Goal: Task Accomplishment & Management: Manage account settings

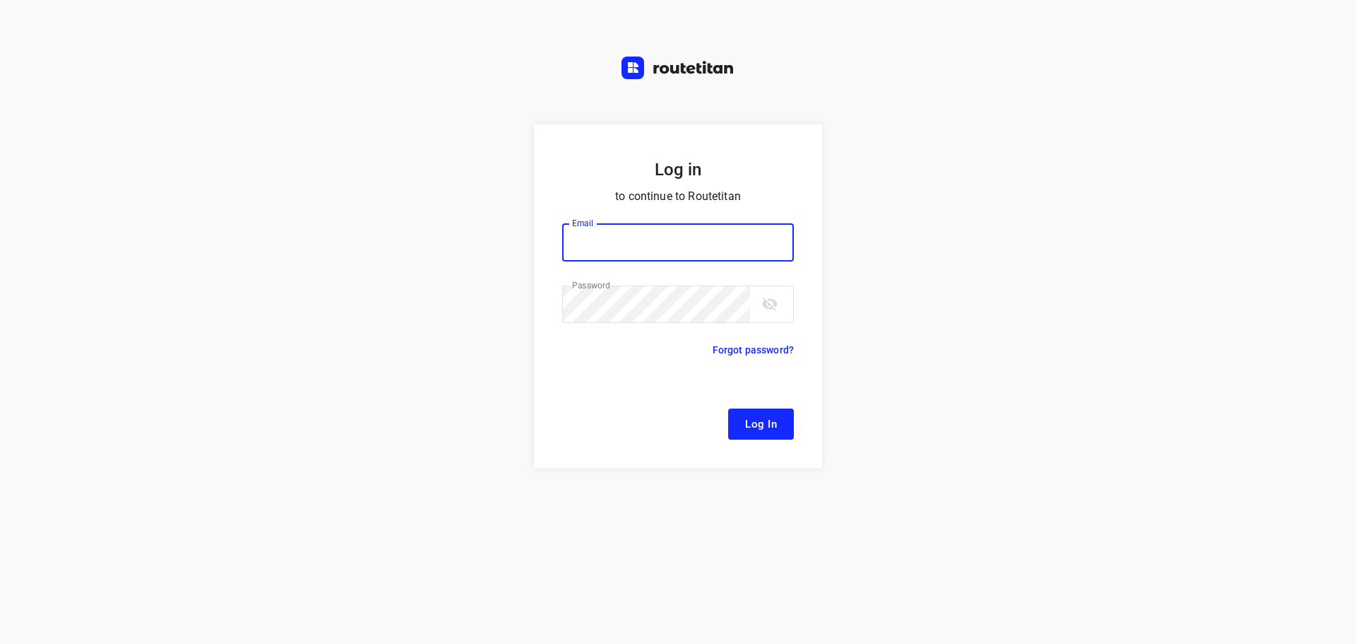
type input "[EMAIL_ADDRESS][DOMAIN_NAME]"
click at [751, 424] on span "Log In" at bounding box center [761, 424] width 32 height 18
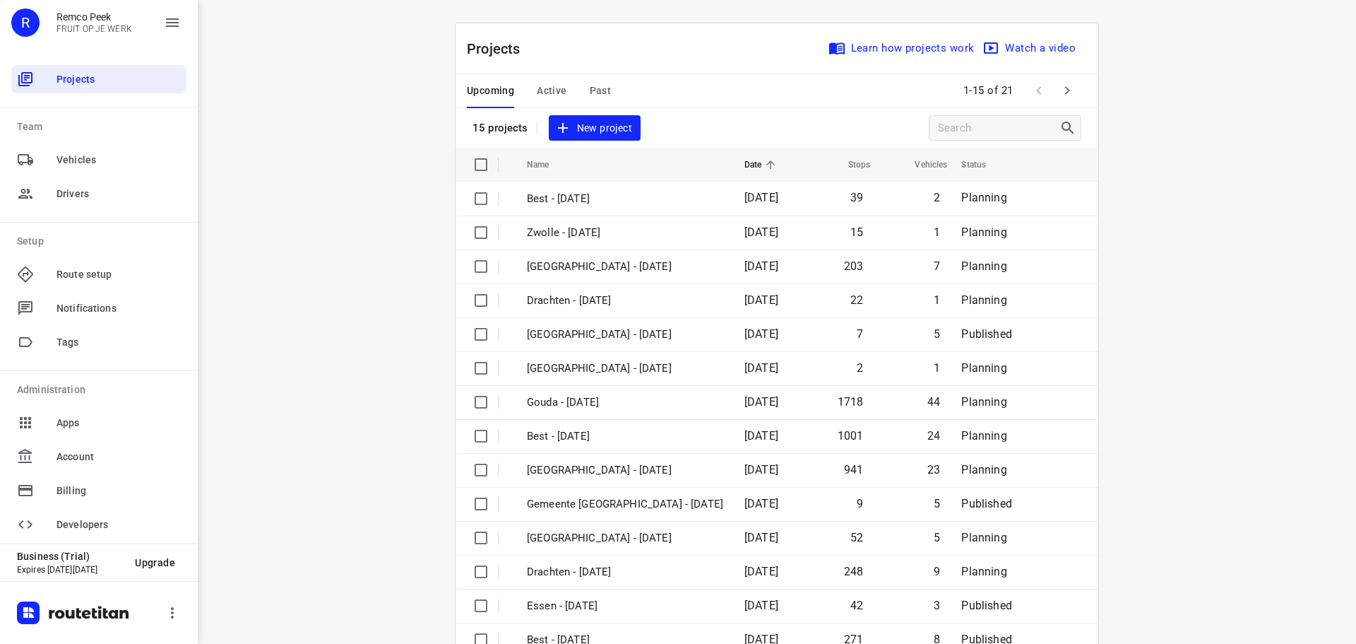
click at [547, 88] on span "Active" at bounding box center [552, 91] width 30 height 18
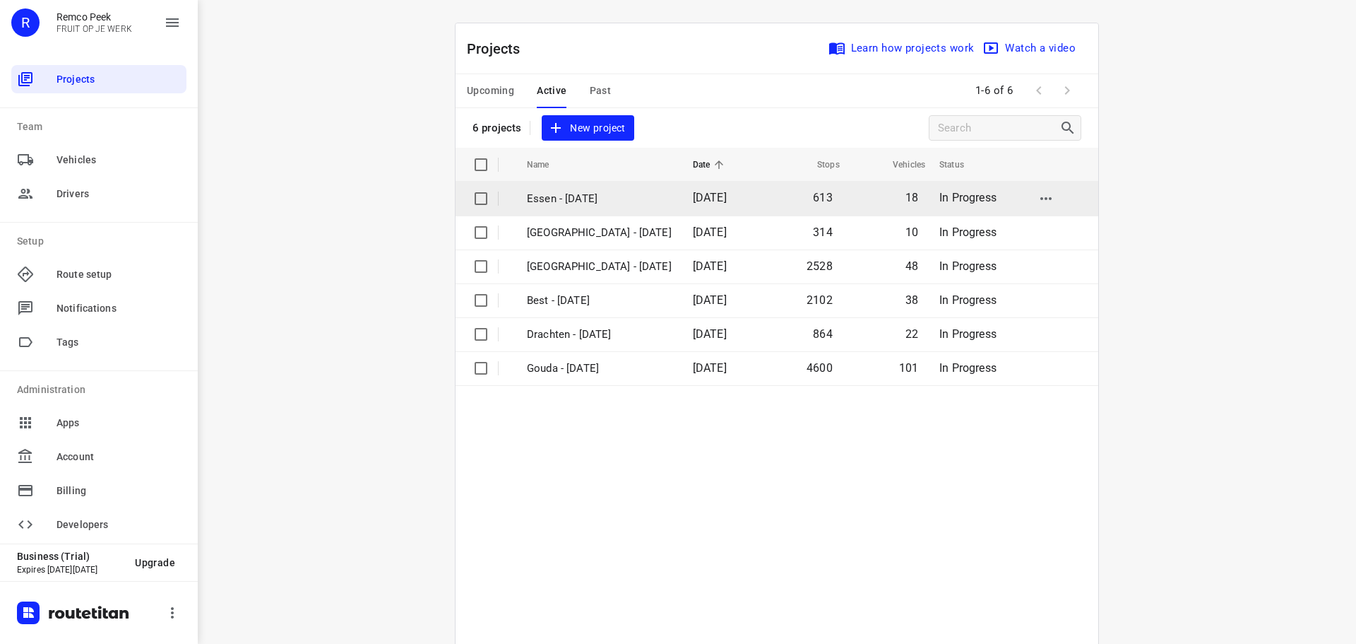
click at [557, 199] on p "Essen - [DATE]" at bounding box center [599, 199] width 145 height 16
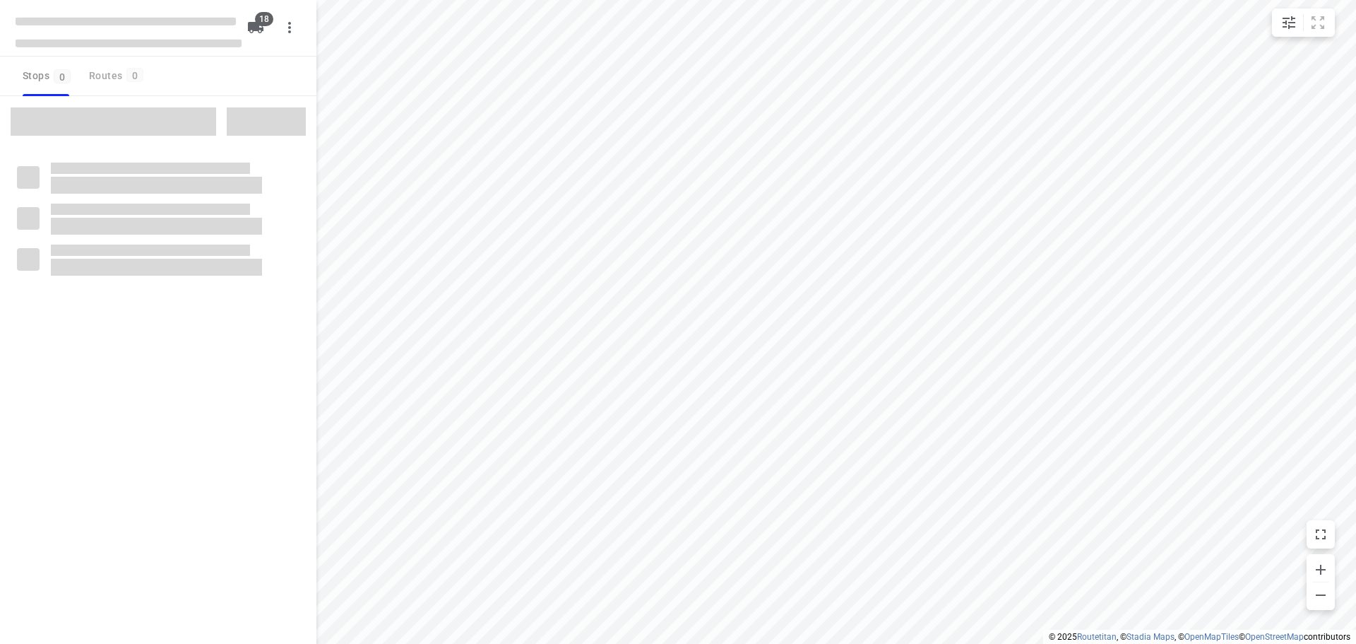
checkbox input "true"
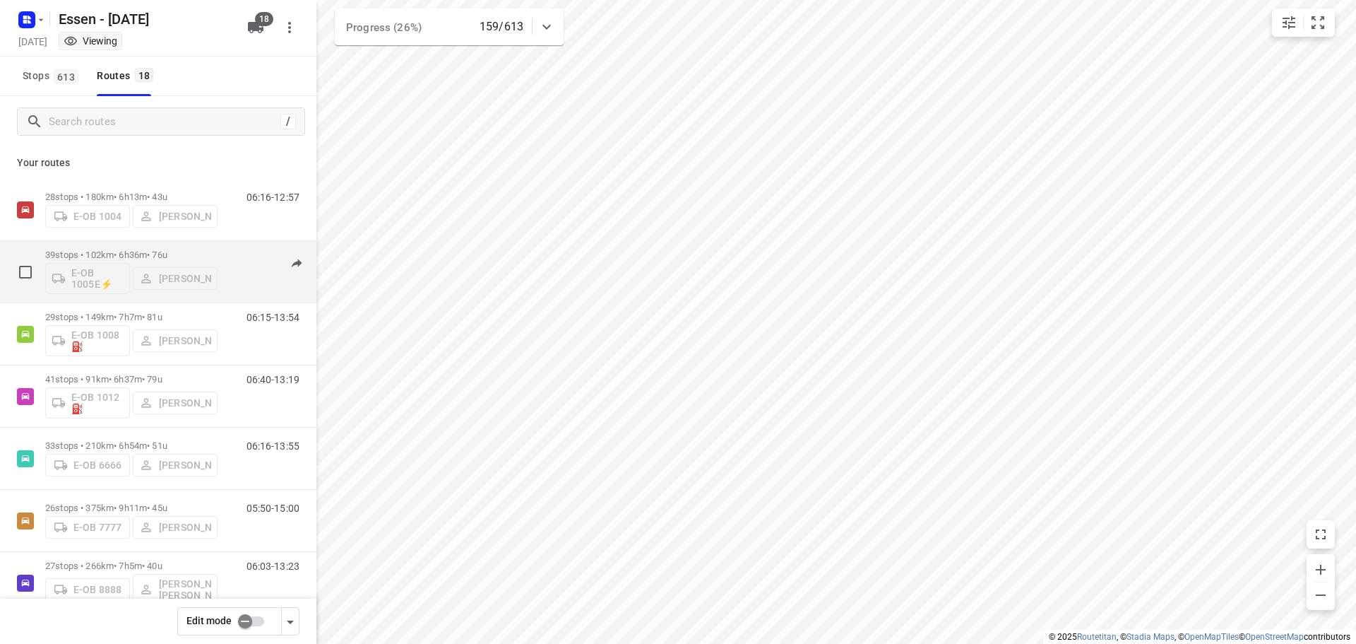
click at [122, 261] on div "E-OB 1005E⚡ [PERSON_NAME]" at bounding box center [131, 277] width 172 height 34
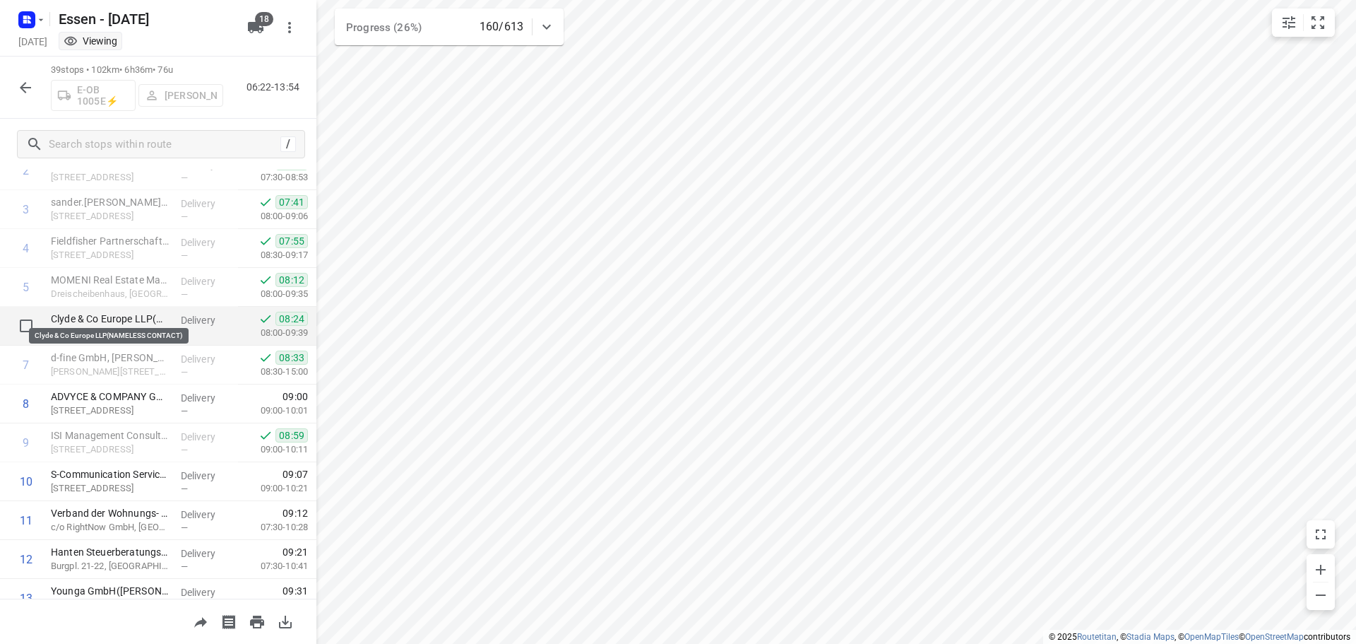
scroll to position [141, 0]
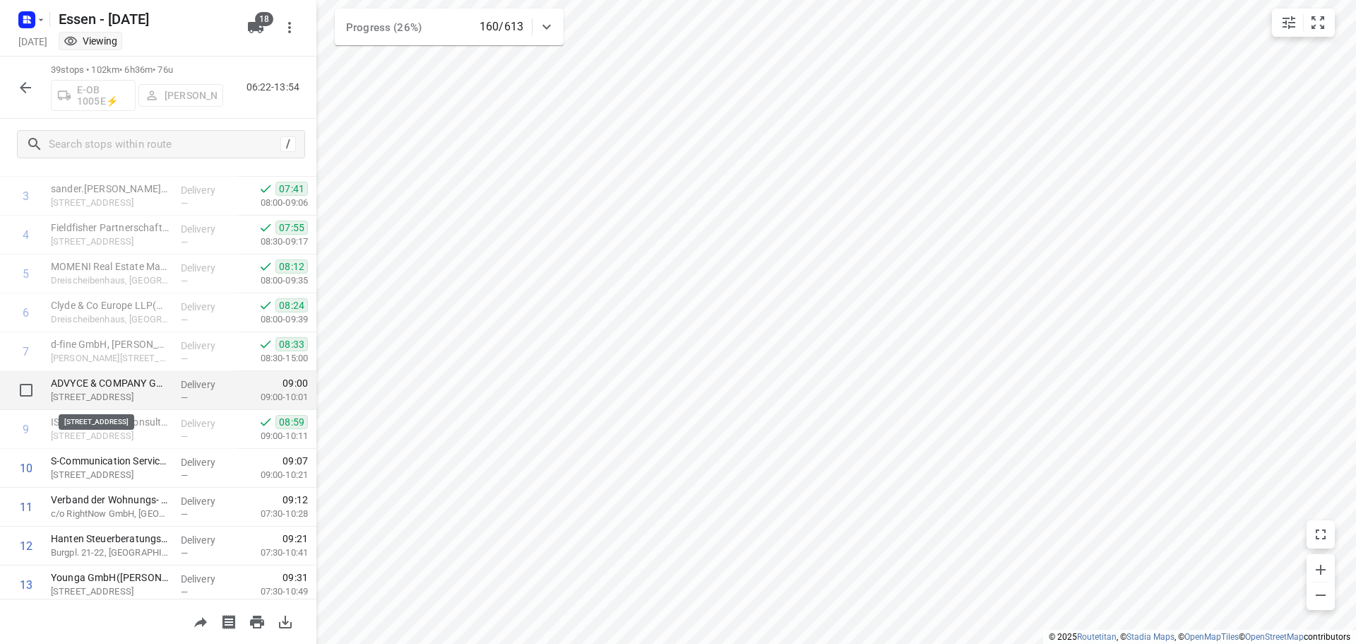
click at [126, 394] on p "[STREET_ADDRESS]" at bounding box center [110, 397] width 119 height 14
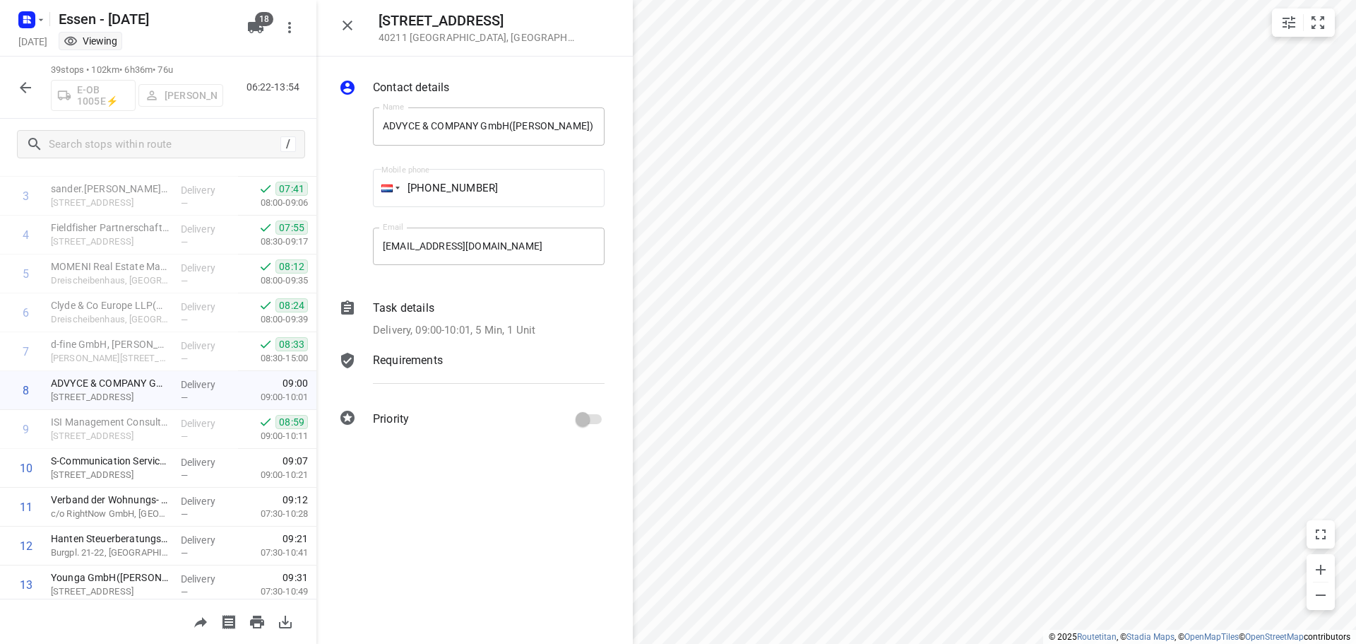
click at [348, 22] on icon "button" at bounding box center [347, 25] width 17 height 17
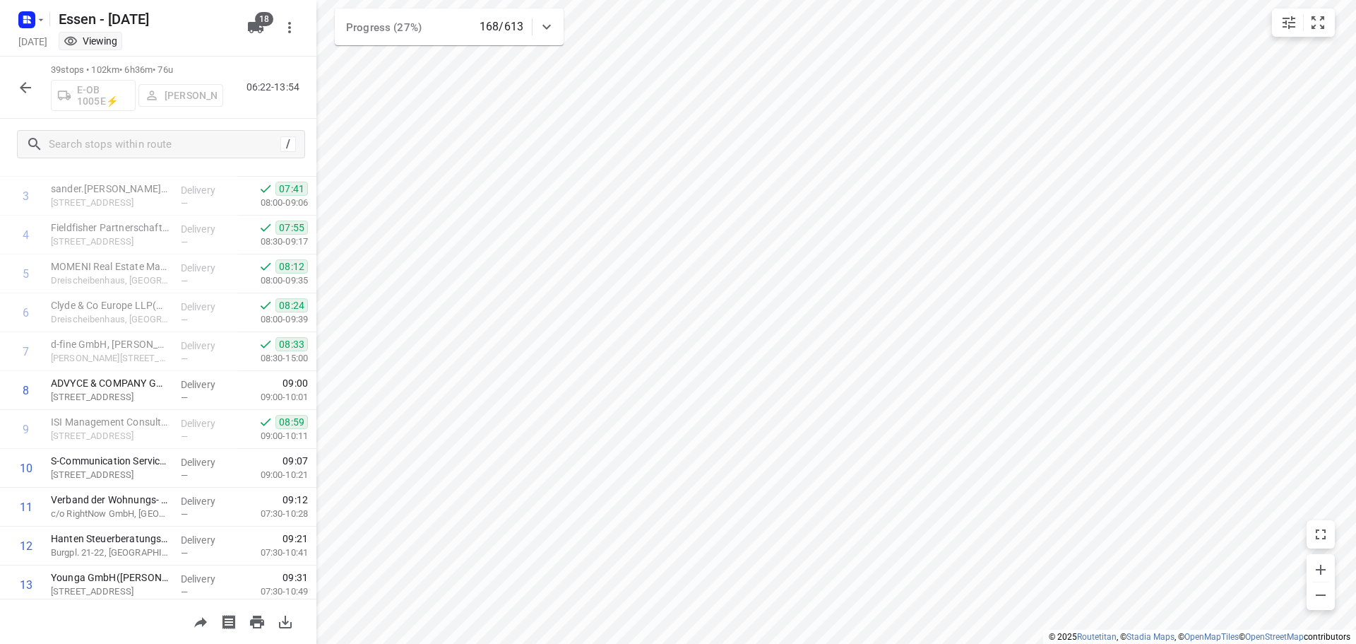
click at [23, 83] on icon "button" at bounding box center [25, 87] width 17 height 17
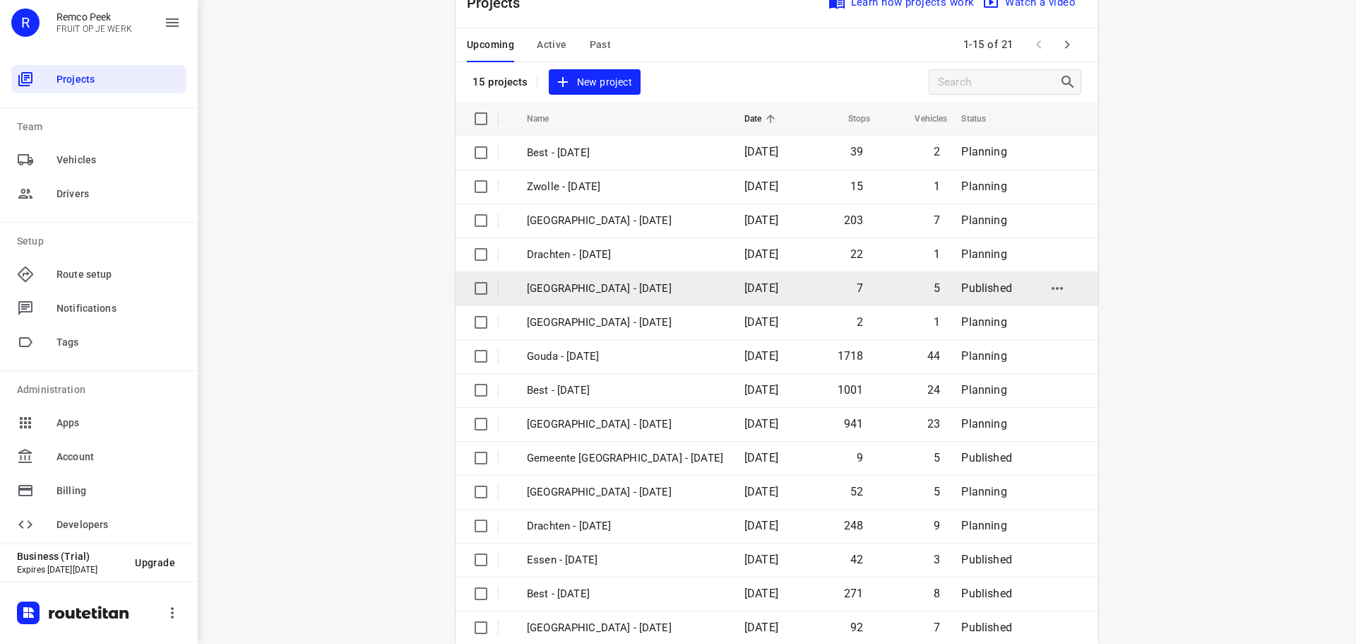
scroll to position [71, 0]
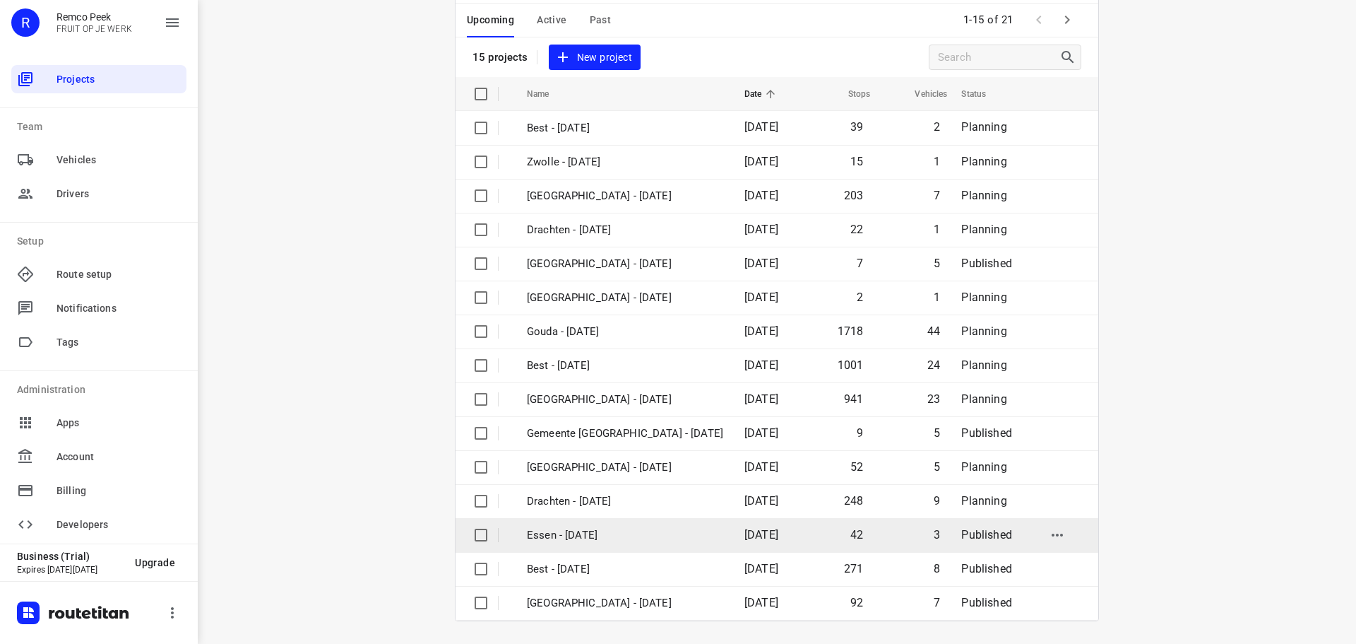
click at [624, 533] on p "Essen - [DATE]" at bounding box center [625, 535] width 196 height 16
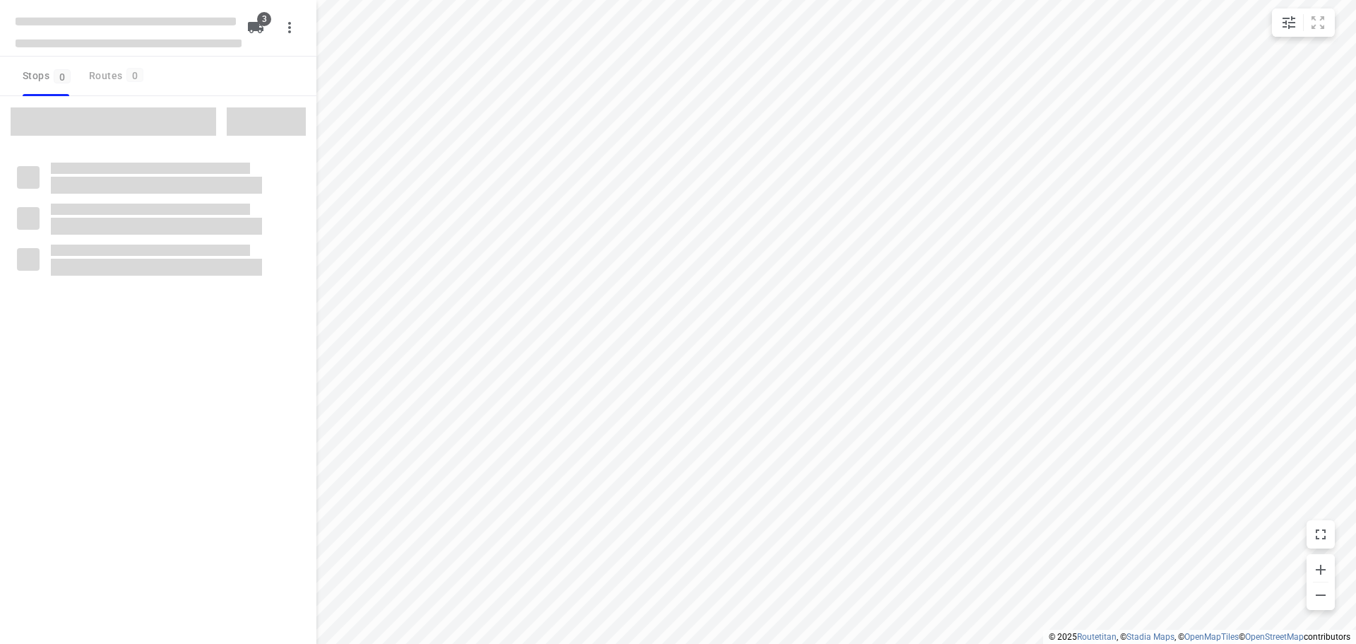
checkbox input "true"
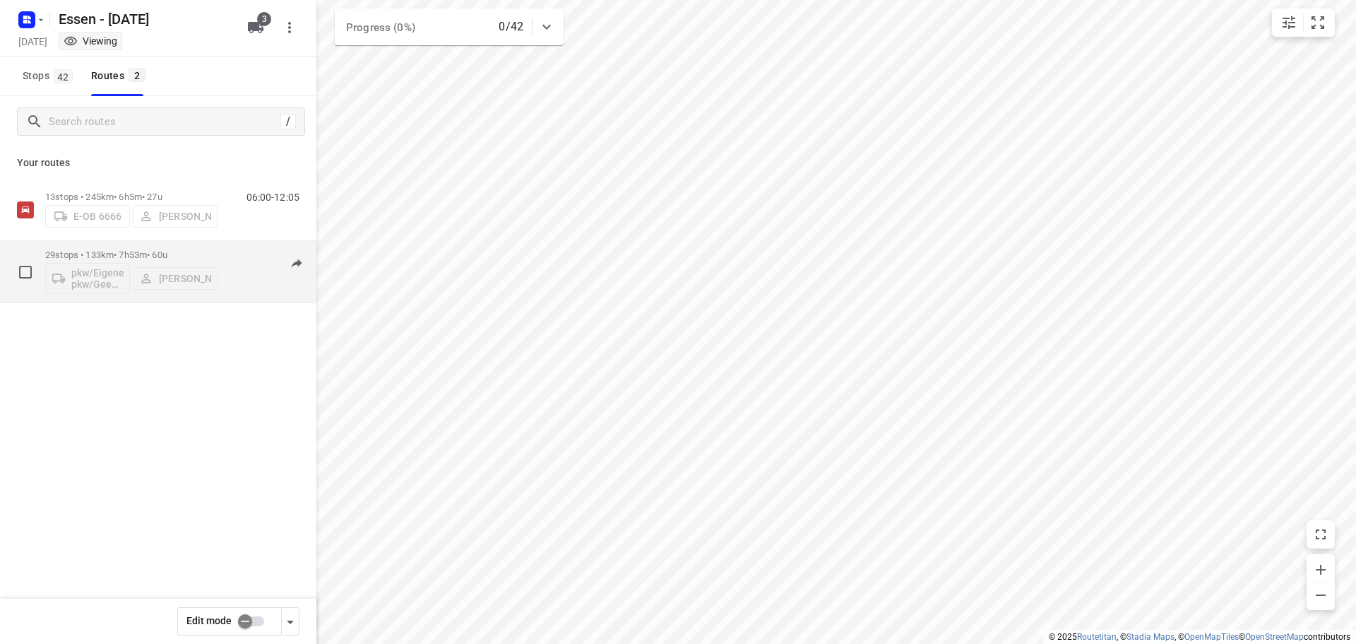
click at [115, 276] on div "pkw/Eigener pkw/Geen kenteken [PERSON_NAME]" at bounding box center [131, 277] width 172 height 34
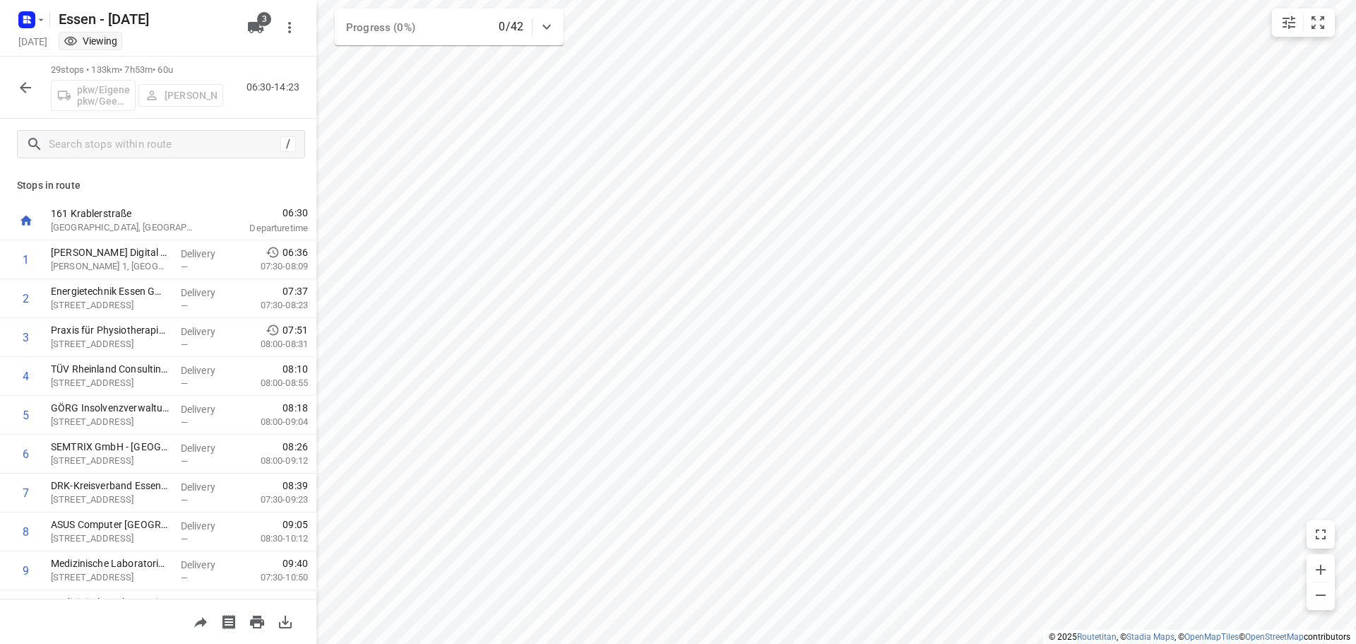
click at [23, 87] on icon "button" at bounding box center [25, 87] width 11 height 11
